Goal: Check status: Check status

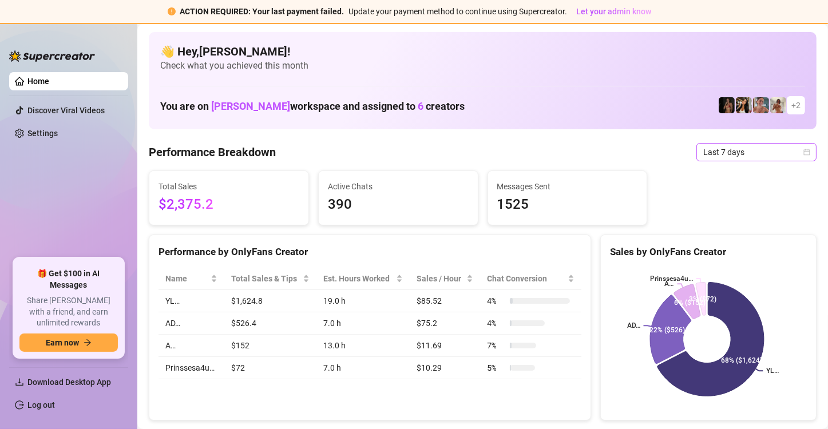
click at [804, 151] on icon "calendar" at bounding box center [807, 152] width 6 height 6
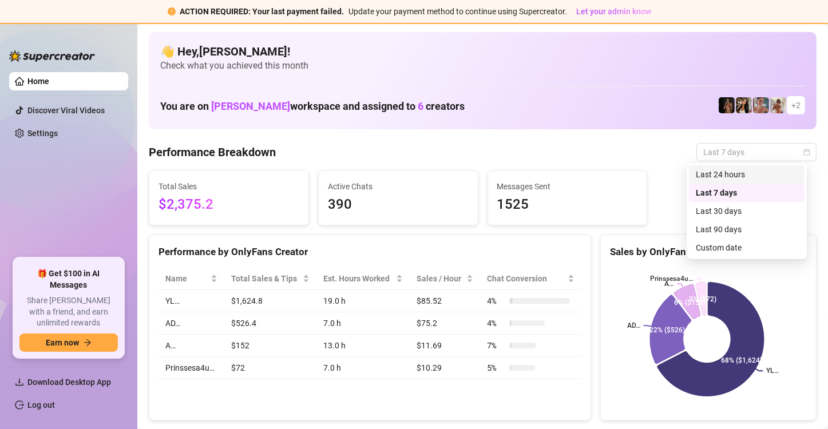
click at [765, 176] on div "Last 24 hours" at bounding box center [747, 174] width 102 height 13
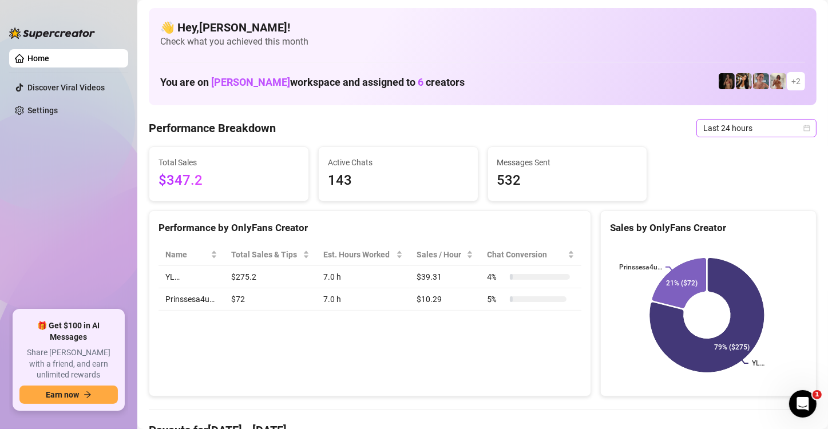
click at [804, 129] on icon "calendar" at bounding box center [807, 128] width 7 height 7
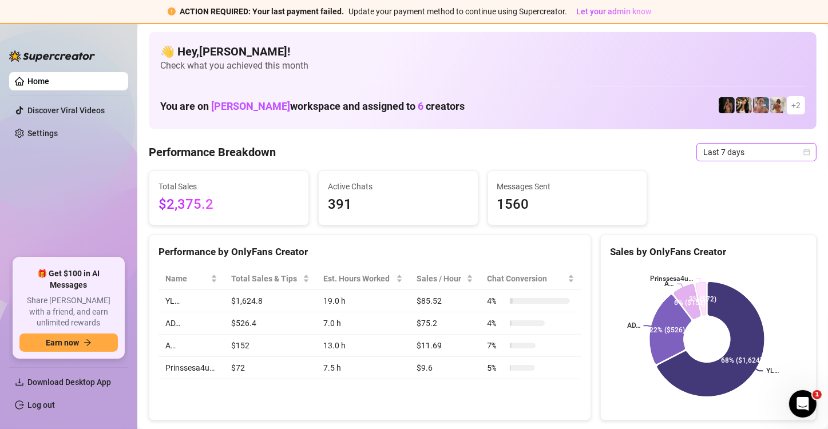
click at [804, 155] on icon "calendar" at bounding box center [807, 152] width 7 height 7
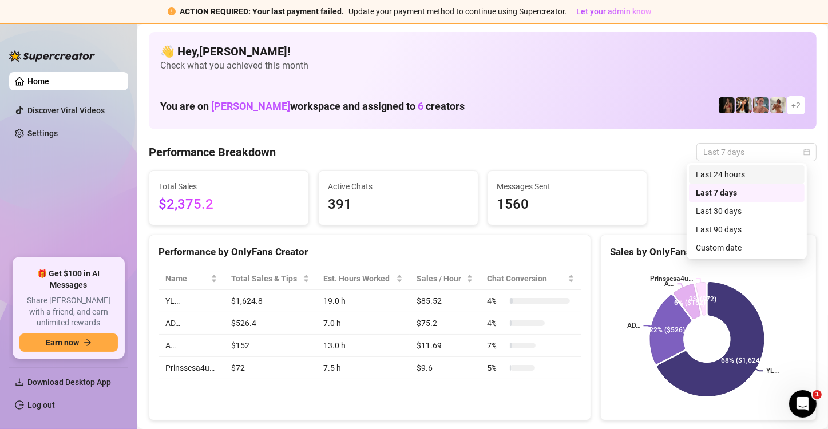
click at [755, 175] on div "Last 24 hours" at bounding box center [747, 174] width 102 height 13
